Goal: Task Accomplishment & Management: Use online tool/utility

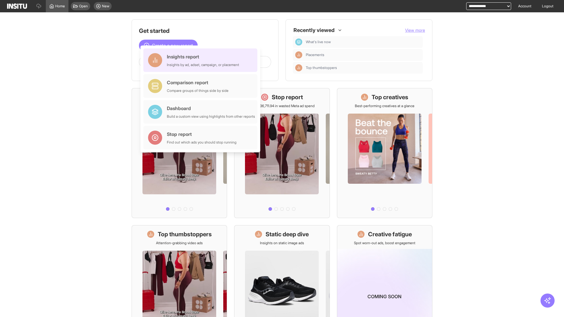
click at [202, 60] on div "Insights report Insights by ad, adset, campaign, or placement" at bounding box center [203, 60] width 72 height 14
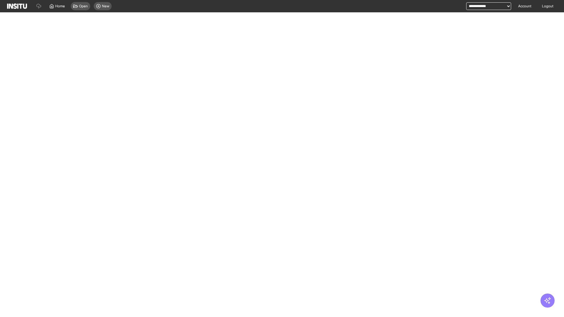
select select "**"
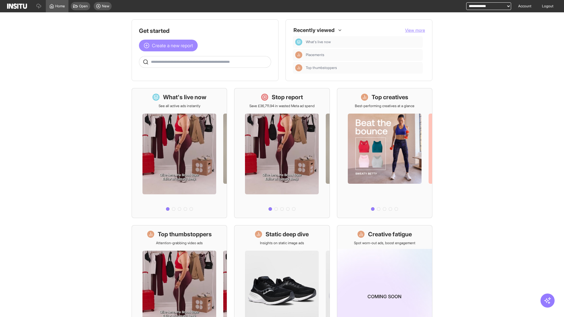
click at [170, 45] on span "Create a new report" at bounding box center [172, 45] width 41 height 7
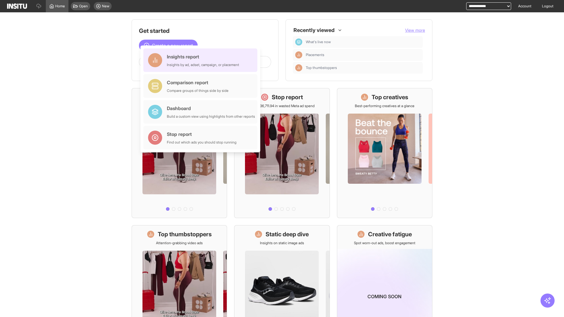
click at [202, 60] on div "Insights report Insights by ad, adset, campaign, or placement" at bounding box center [203, 60] width 72 height 14
